Goal: Find specific page/section: Find specific page/section

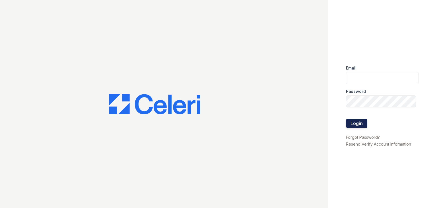
type input "arivera@cafmanagement.com"
click at [354, 120] on button "Login" at bounding box center [356, 123] width 21 height 9
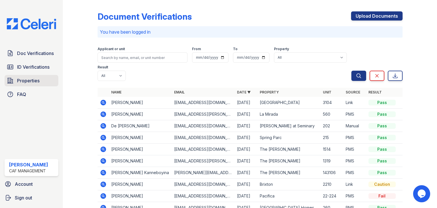
drag, startPoint x: 24, startPoint y: 80, endPoint x: 24, endPoint y: 77, distance: 3.5
click at [24, 80] on span "Properties" at bounding box center [28, 80] width 22 height 7
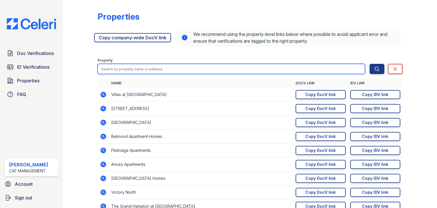
click at [227, 71] on input "search" at bounding box center [231, 69] width 267 height 10
type input "catalina"
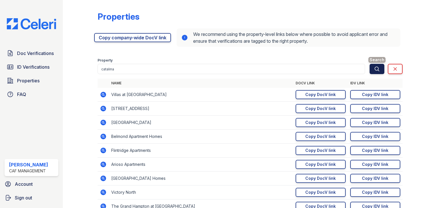
click at [369, 72] on button "Search" at bounding box center [376, 69] width 15 height 10
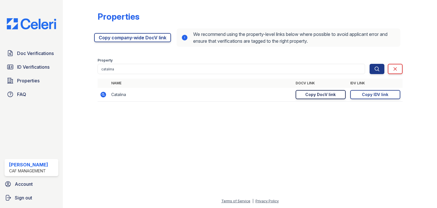
click at [337, 92] on link "Copy DocV link Copy link" at bounding box center [320, 94] width 50 height 9
drag, startPoint x: 362, startPoint y: 96, endPoint x: 355, endPoint y: 95, distance: 7.2
click at [362, 96] on link "Copy IDV link Copy link" at bounding box center [375, 94] width 50 height 9
click at [38, 50] on span "Doc Verifications" at bounding box center [35, 53] width 37 height 7
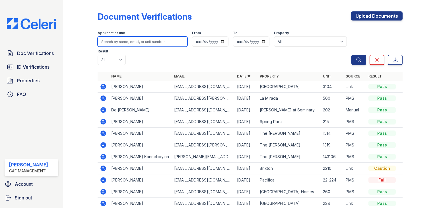
click at [118, 40] on input "search" at bounding box center [143, 41] width 90 height 10
type input "l"
type input "[PERSON_NAME]"
click at [351, 55] on button "Search" at bounding box center [358, 60] width 15 height 10
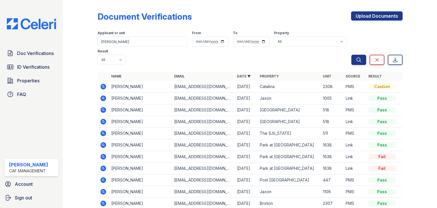
click at [105, 84] on icon at bounding box center [103, 87] width 6 height 6
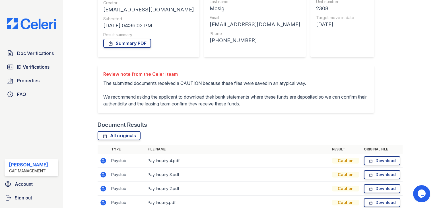
scroll to position [115, 0]
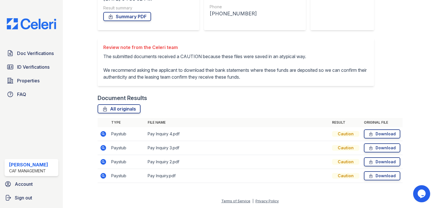
click at [103, 133] on icon at bounding box center [102, 132] width 1 height 1
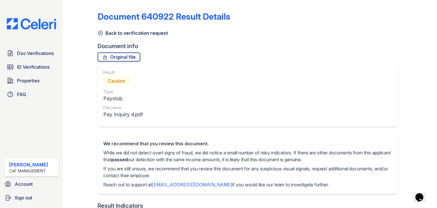
scroll to position [28, 0]
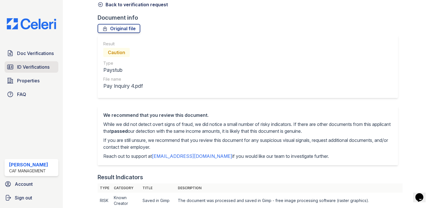
click at [40, 71] on link "ID Verifications" at bounding box center [32, 66] width 54 height 11
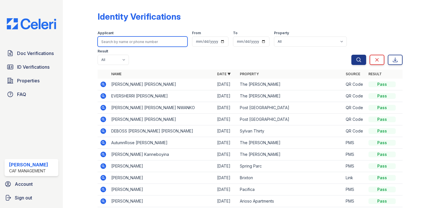
click at [151, 45] on input "search" at bounding box center [143, 41] width 90 height 10
type input "[PERSON_NAME]"
click at [351, 55] on button "Search" at bounding box center [358, 60] width 15 height 10
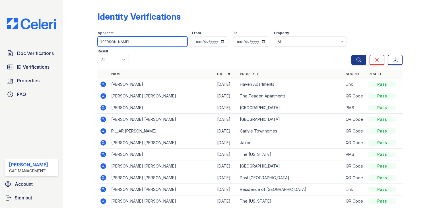
click at [123, 41] on input "[PERSON_NAME]" at bounding box center [143, 41] width 90 height 10
type input "[PERSON_NAME]"
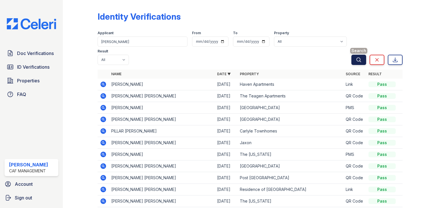
click at [358, 61] on button "Search" at bounding box center [358, 60] width 15 height 10
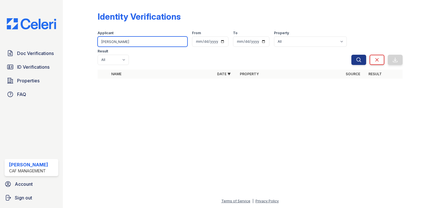
click at [130, 41] on input "[PERSON_NAME]" at bounding box center [143, 41] width 90 height 10
type input "l"
type input "mosig"
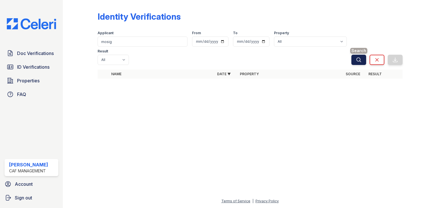
click at [359, 57] on icon "submit" at bounding box center [358, 59] width 4 height 4
click at [34, 78] on span "Properties" at bounding box center [28, 80] width 22 height 7
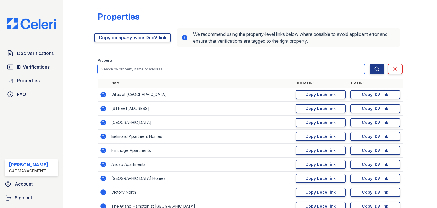
click at [139, 69] on input "search" at bounding box center [231, 69] width 267 height 10
type input "catalina"
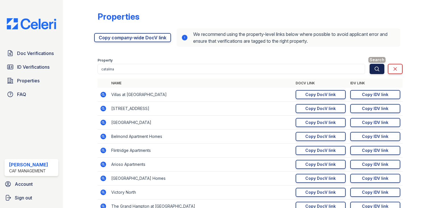
click at [374, 68] on icon "submit" at bounding box center [377, 69] width 6 height 6
